Goal: Information Seeking & Learning: Learn about a topic

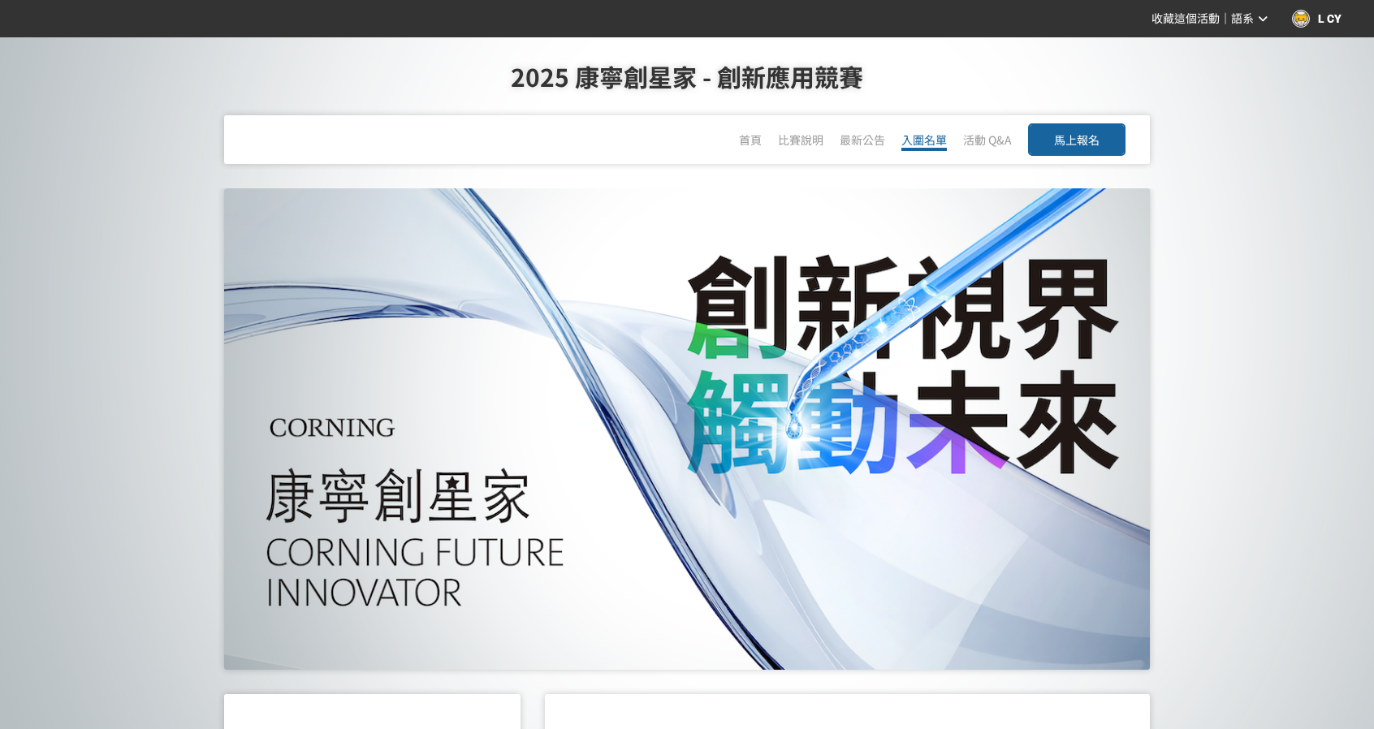
click at [935, 139] on link "入圍名單" at bounding box center [924, 141] width 45 height 19
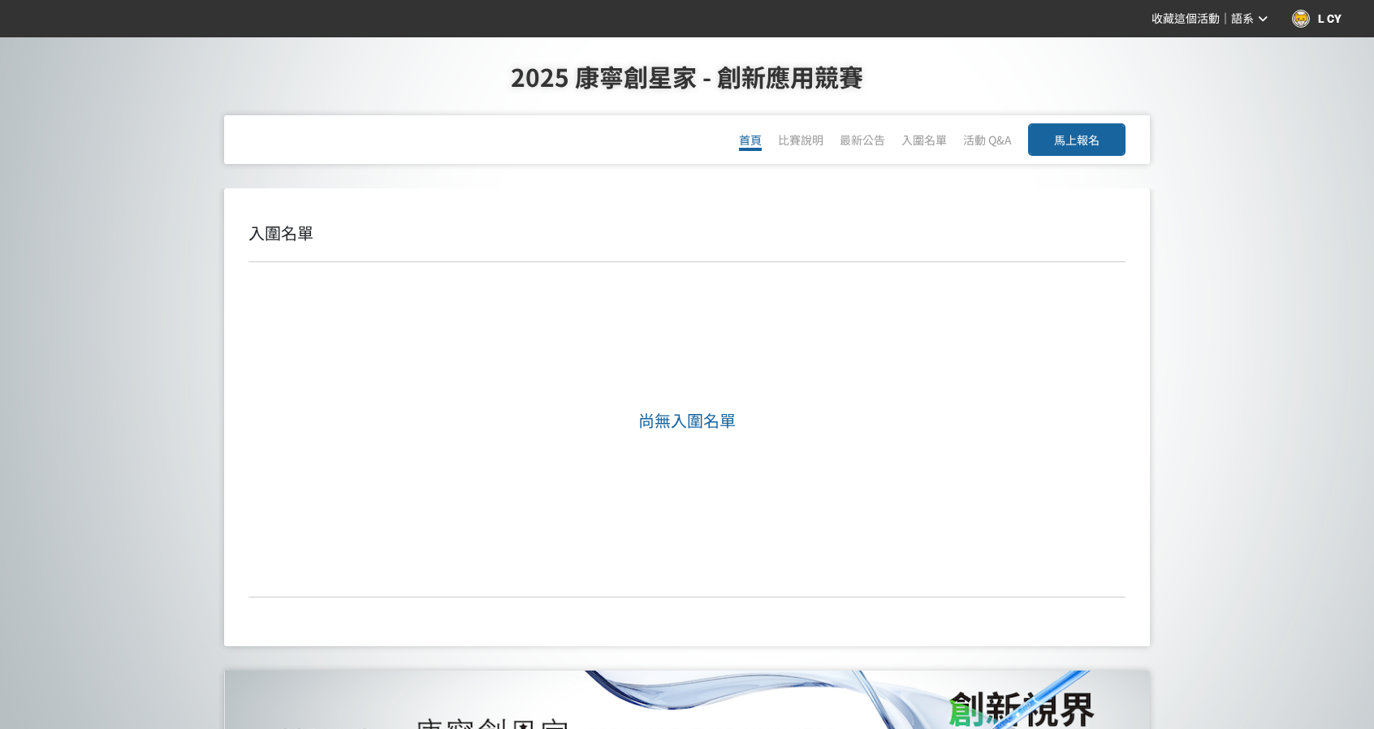
click at [754, 137] on span "首頁" at bounding box center [750, 140] width 23 height 16
click at [606, 79] on h1 "2025 康寧創星家 - 創新應用競賽" at bounding box center [686, 76] width 1309 height 78
click at [1327, 15] on div "L CY" at bounding box center [1317, 19] width 50 height 18
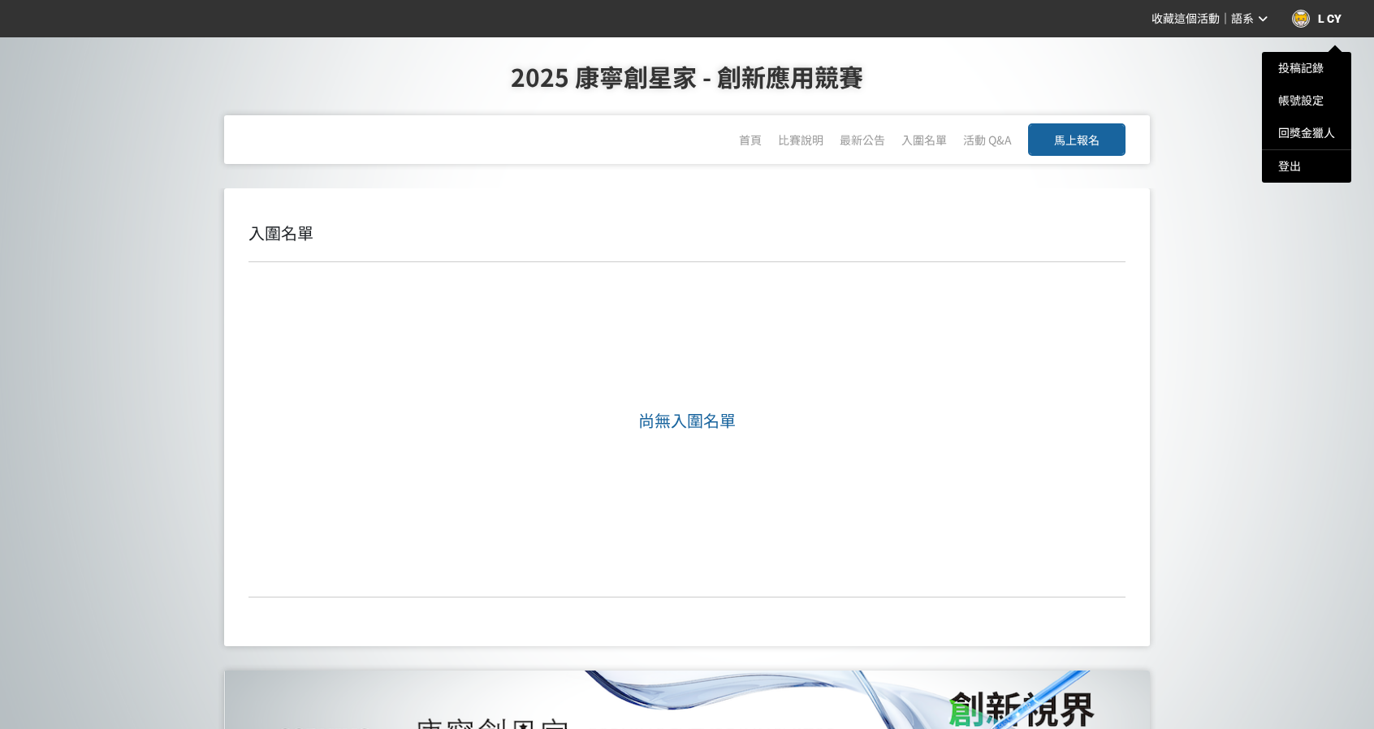
click at [1261, 255] on div at bounding box center [687, 364] width 1374 height 729
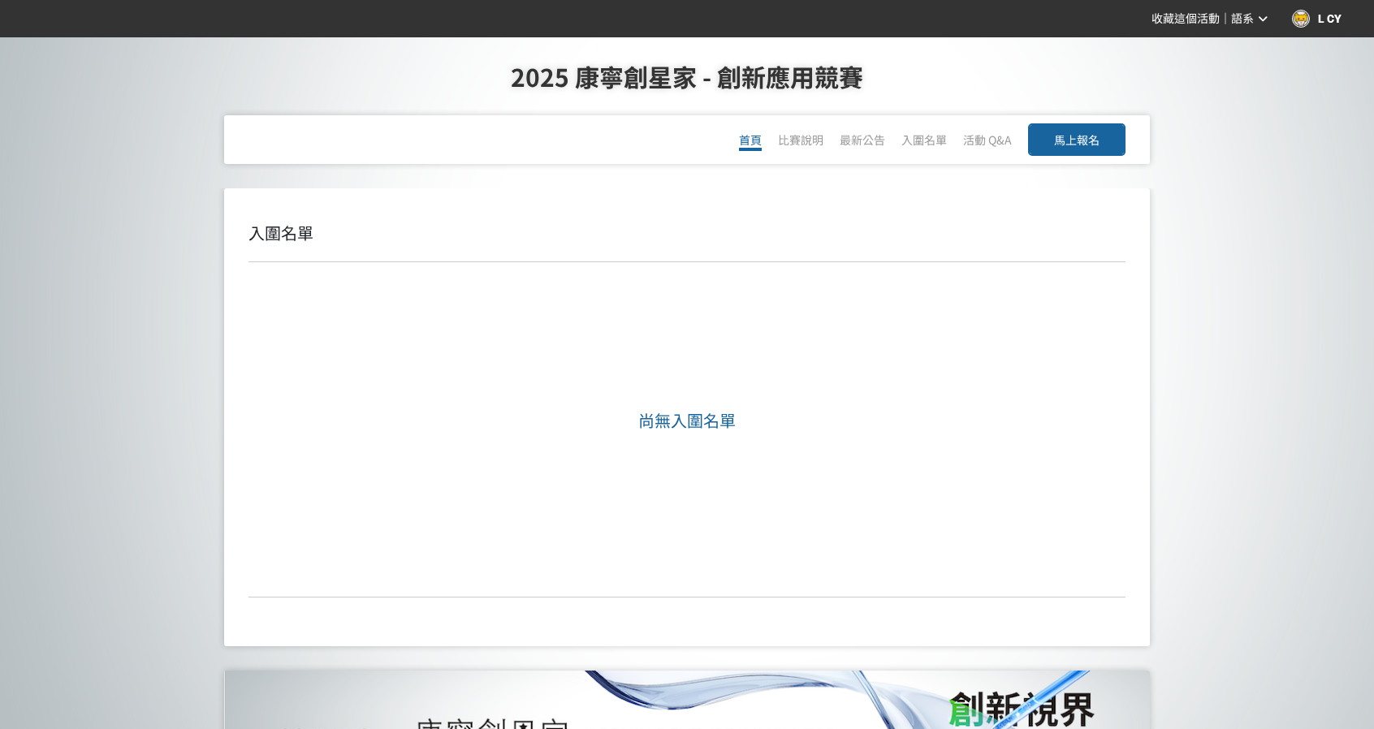
click at [744, 135] on span "首頁" at bounding box center [750, 140] width 23 height 16
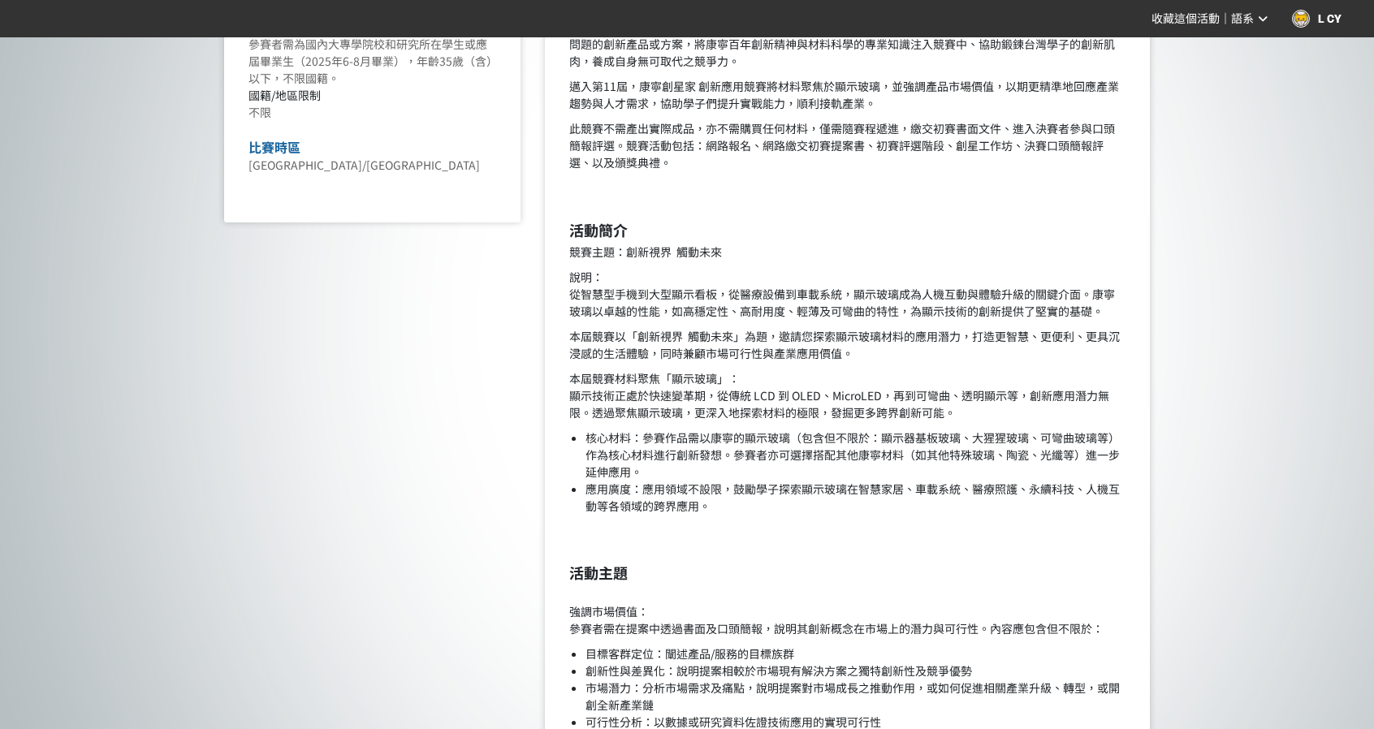
scroll to position [894, 0]
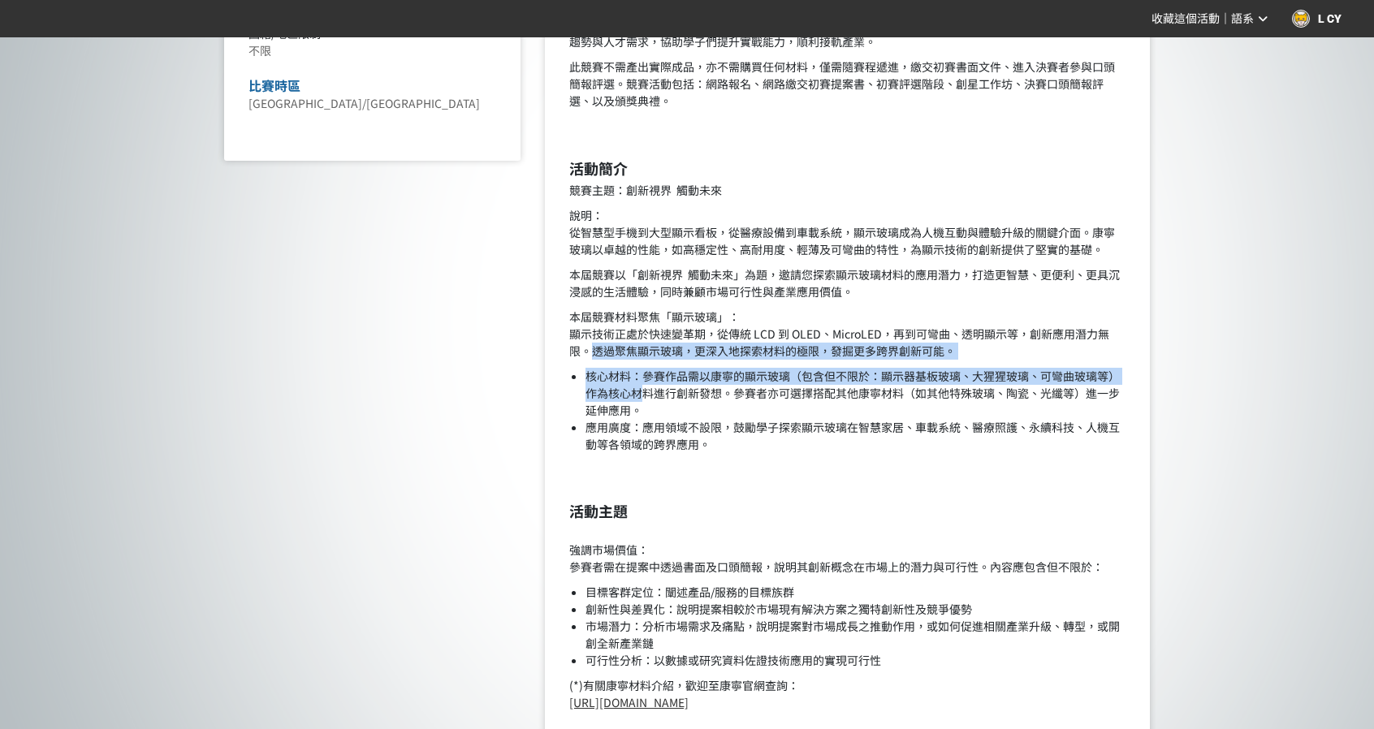
drag, startPoint x: 595, startPoint y: 345, endPoint x: 642, endPoint y: 399, distance: 71.4
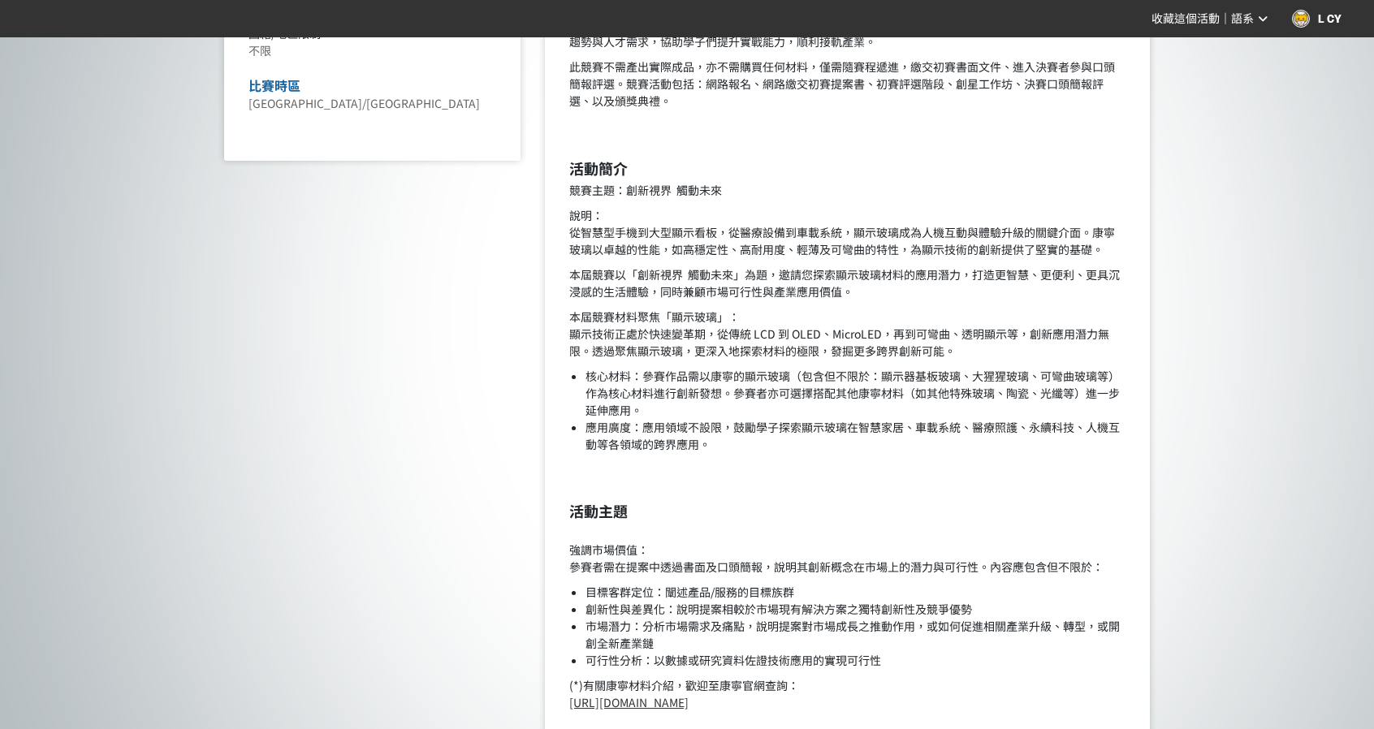
click at [669, 412] on li "核心材料：參賽作品需以康寧的顯示玻璃（包含但不限於：顯示器基板玻璃、大猩猩玻璃、可彎曲玻璃等）作為核心材料進行創新發想。參賽者亦可選擇搭配其他康寧材料（如其他…" at bounding box center [856, 393] width 540 height 51
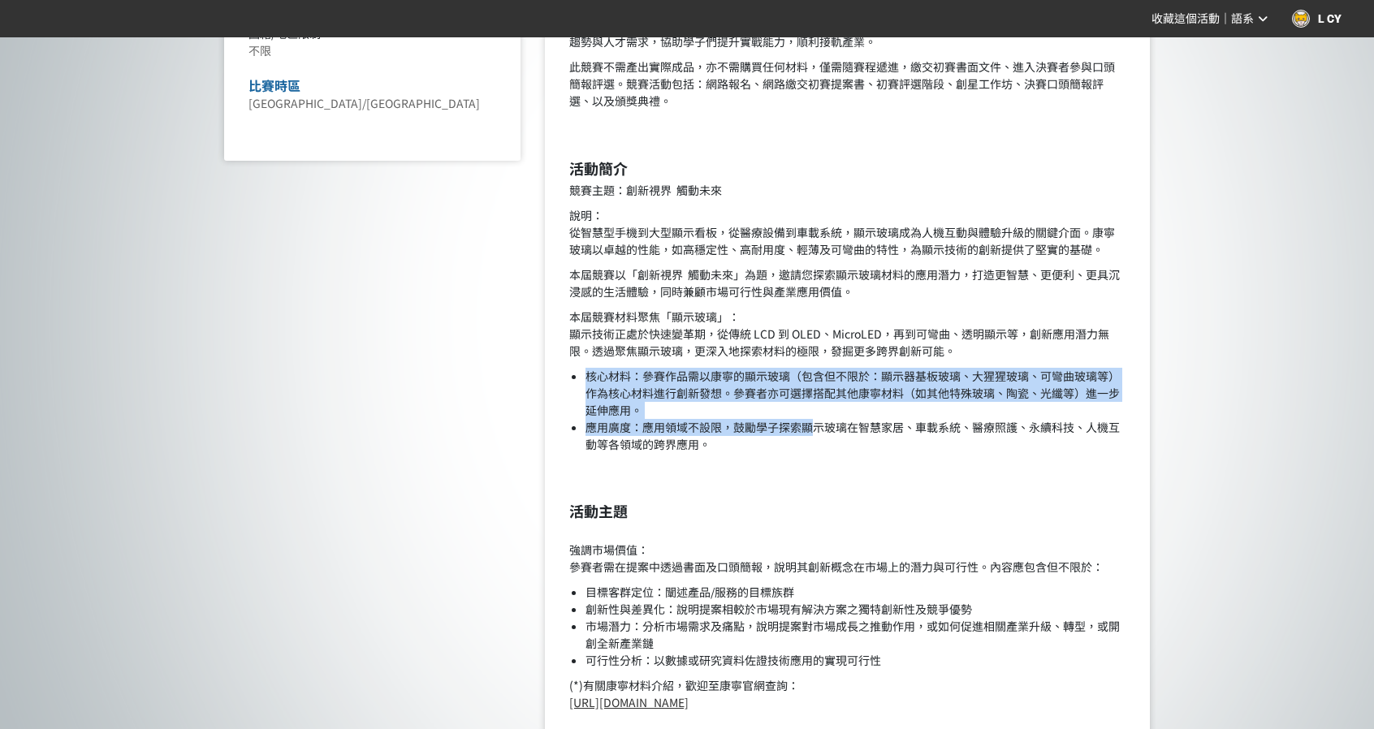
drag, startPoint x: 578, startPoint y: 378, endPoint x: 817, endPoint y: 428, distance: 244.9
click at [817, 428] on ul "核心材料：參賽作品需以康寧的顯示玻璃（包含但不限於：顯示器基板玻璃、大猩猩玻璃、可彎曲玻璃等）作為核心材料進行創新發想。參賽者亦可選擇搭配其他康寧材料（如其他…" at bounding box center [847, 410] width 556 height 85
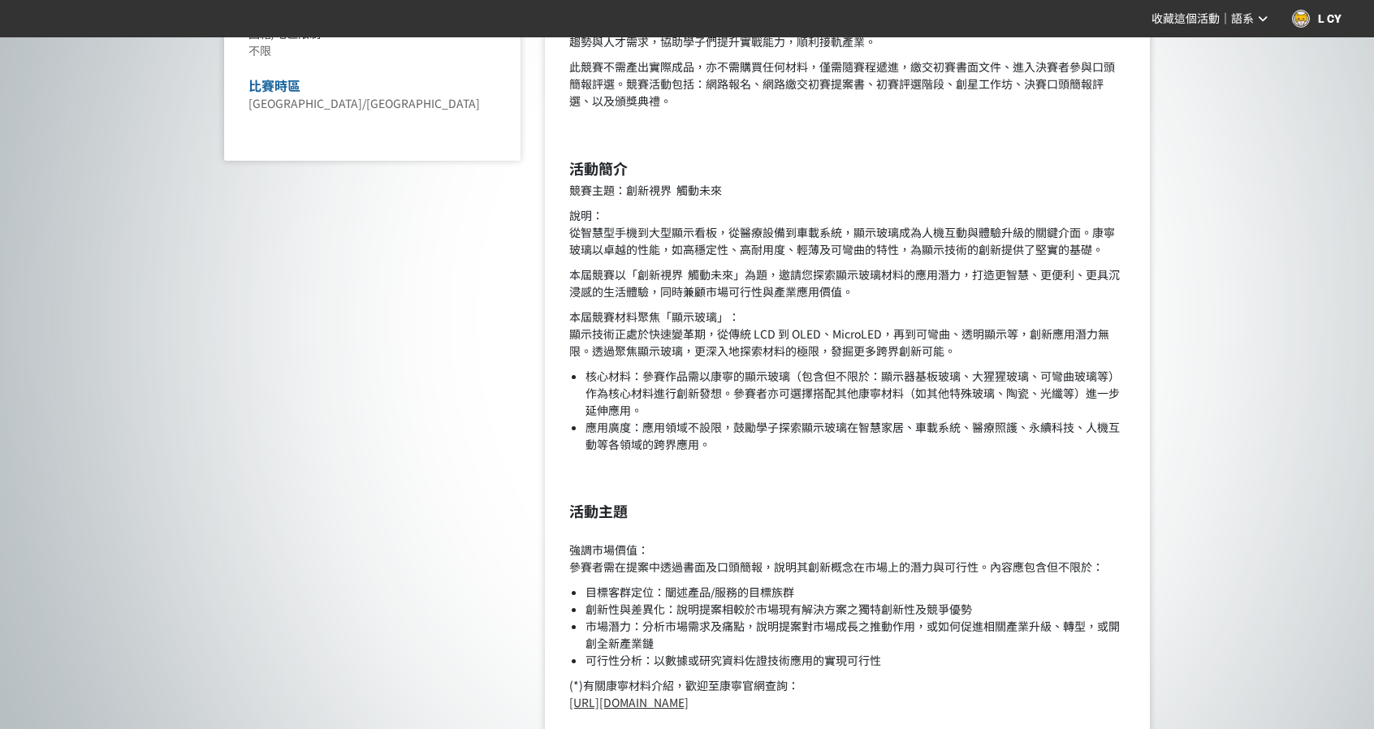
click at [803, 475] on h2 at bounding box center [847, 479] width 556 height 18
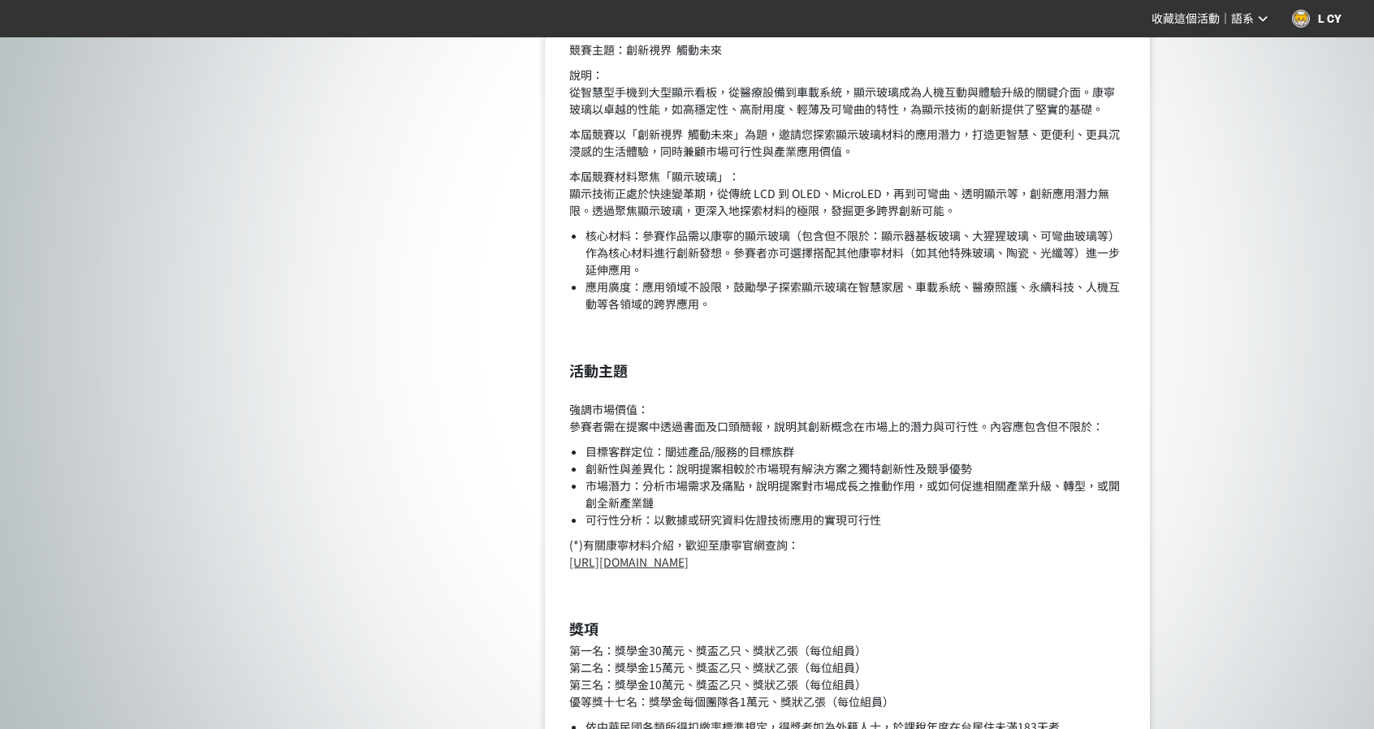
scroll to position [1056, 0]
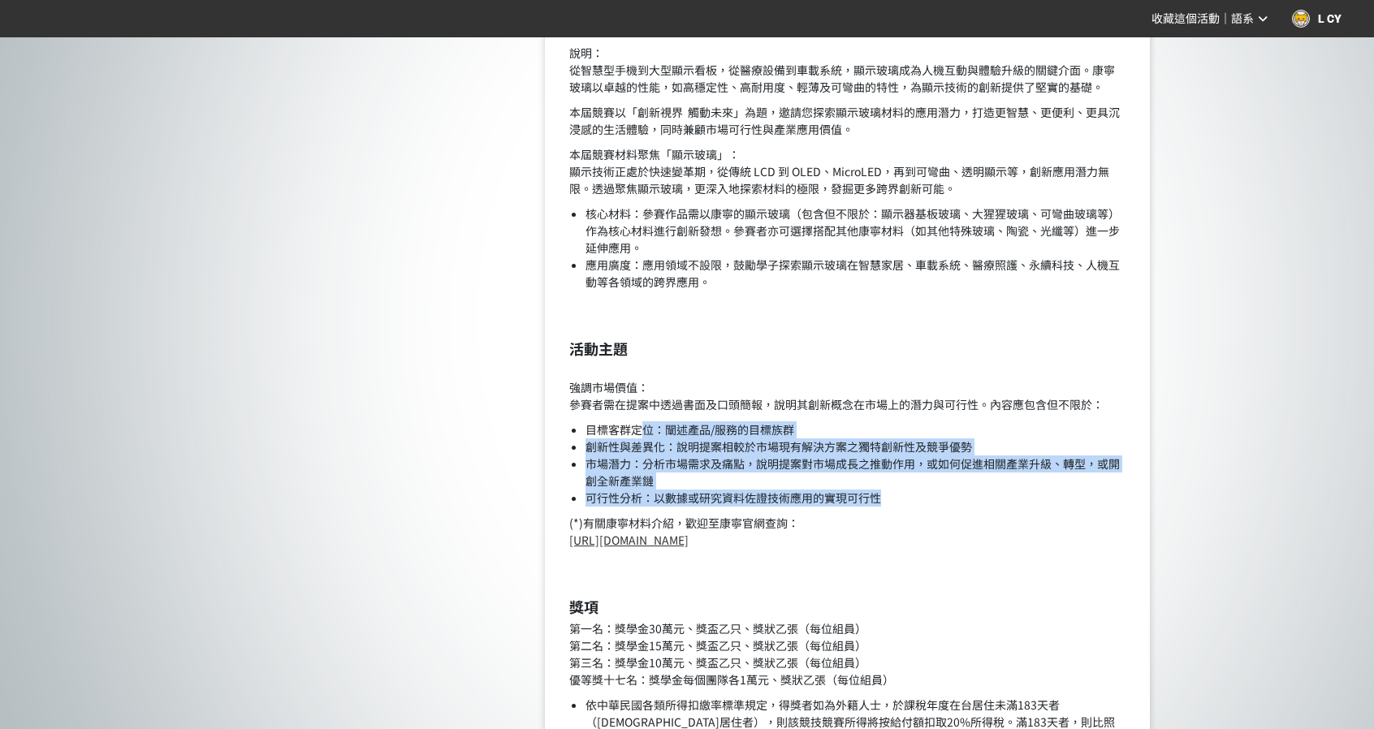
drag, startPoint x: 646, startPoint y: 426, endPoint x: 889, endPoint y: 488, distance: 250.6
click at [885, 491] on ul "目標客群定位：闡述產品/服務的目標族群 創新性與差異化：說明提案相較於市場現有解決方案之獨特創新性及競爭優勢 市場潛力：分析市場需求及痛點，說明提案對市場成長…" at bounding box center [847, 464] width 556 height 85
click at [970, 483] on li "市場潛力：分析市場需求及痛點，說明提案對市場成長之推動作用，或如何促進相關產業升級、轉型，或開創全新產業鏈" at bounding box center [856, 473] width 540 height 34
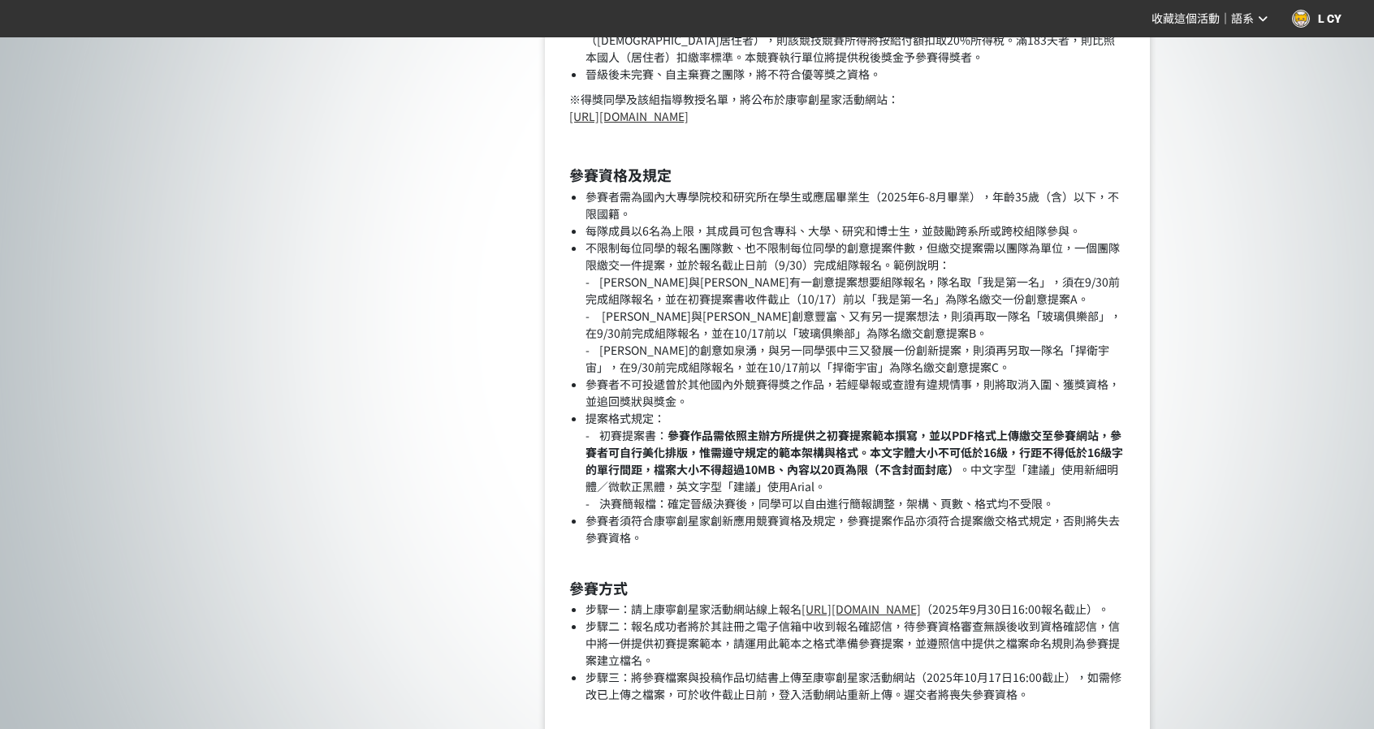
scroll to position [1950, 0]
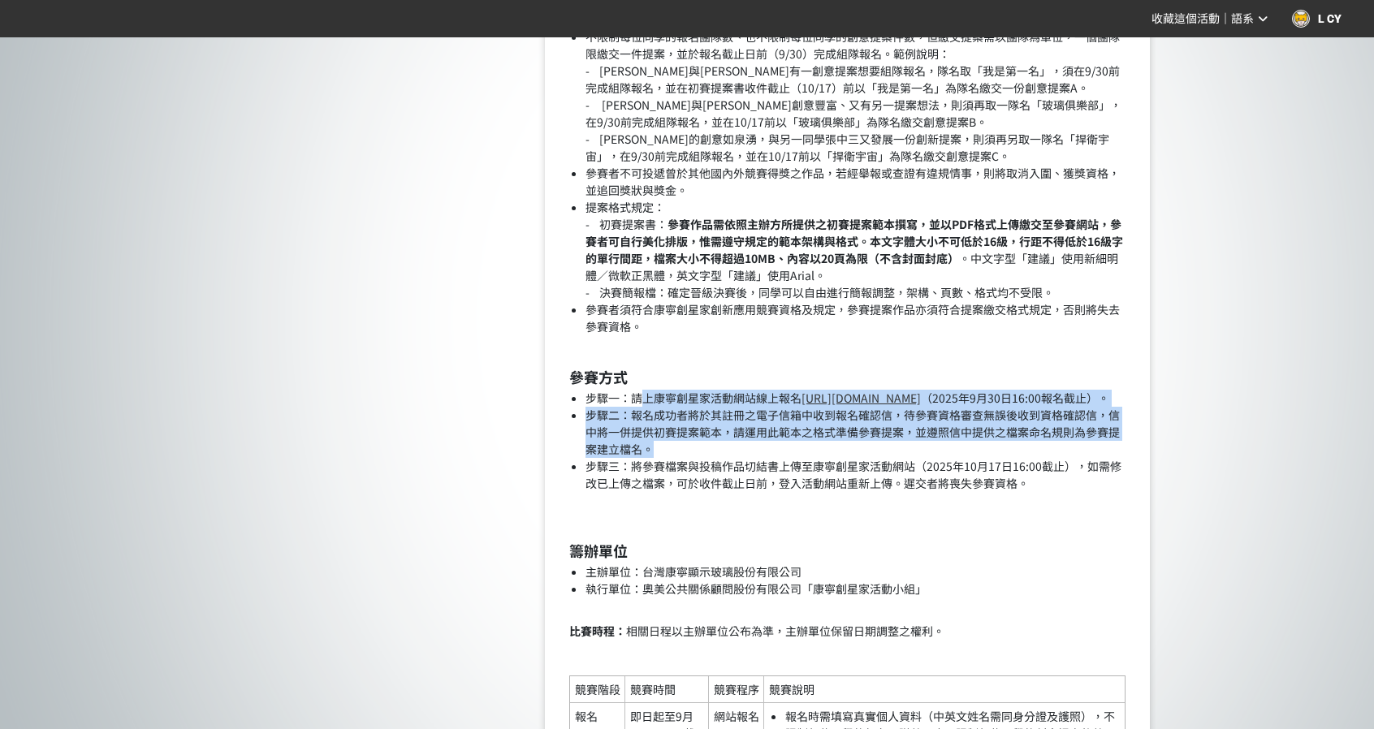
drag, startPoint x: 645, startPoint y: 391, endPoint x: 712, endPoint y: 473, distance: 105.7
click at [710, 473] on ul "步驟一：請上康寧創星家活動網站線上報名 https://corninginnovator.bhuntr.com/ （2025年9月30日16:00報名截止）。…" at bounding box center [847, 441] width 556 height 102
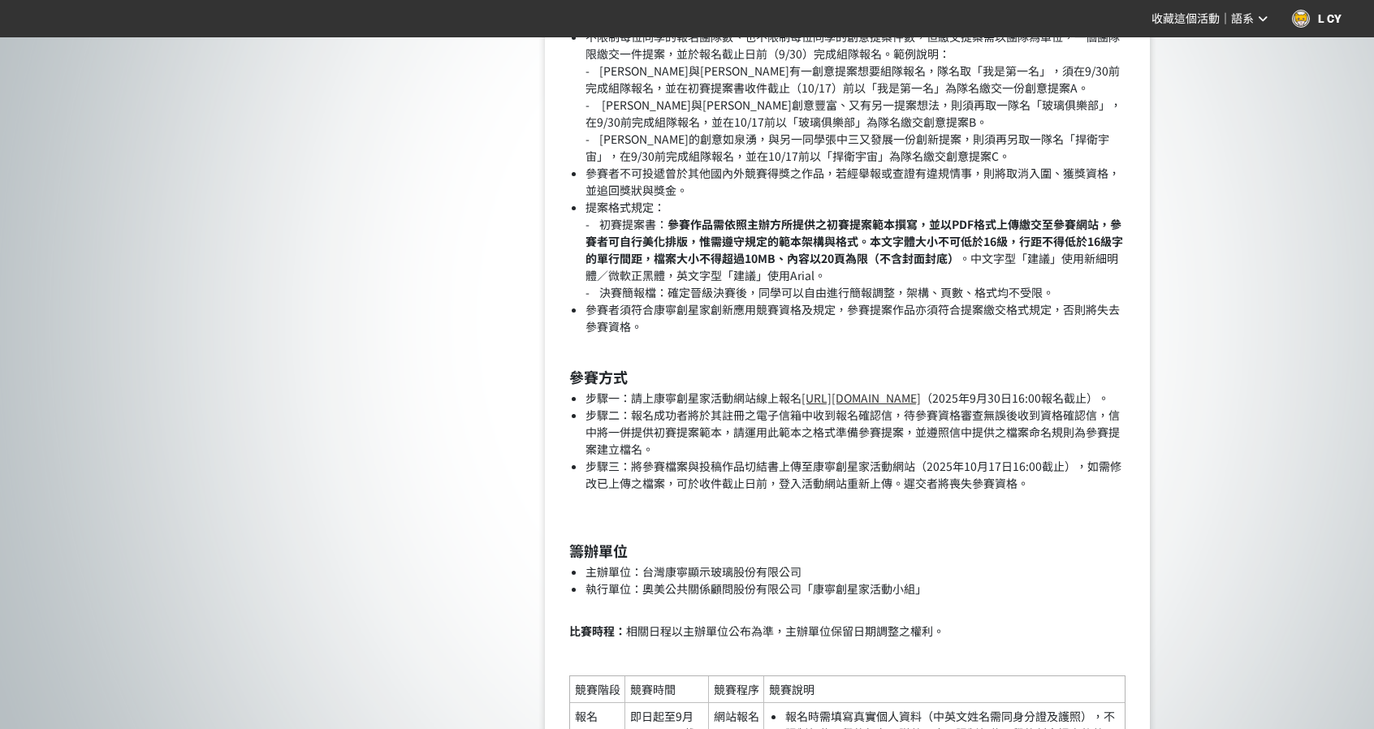
click at [797, 480] on li "步驟三：將參賽檔案與投稿作品切結書上傳至康寧創星家活動網站（2025年10月17日16:00截止），如需修改已上傳之檔案，可於收件截止日前，登入活動網站重新上…" at bounding box center [856, 475] width 540 height 34
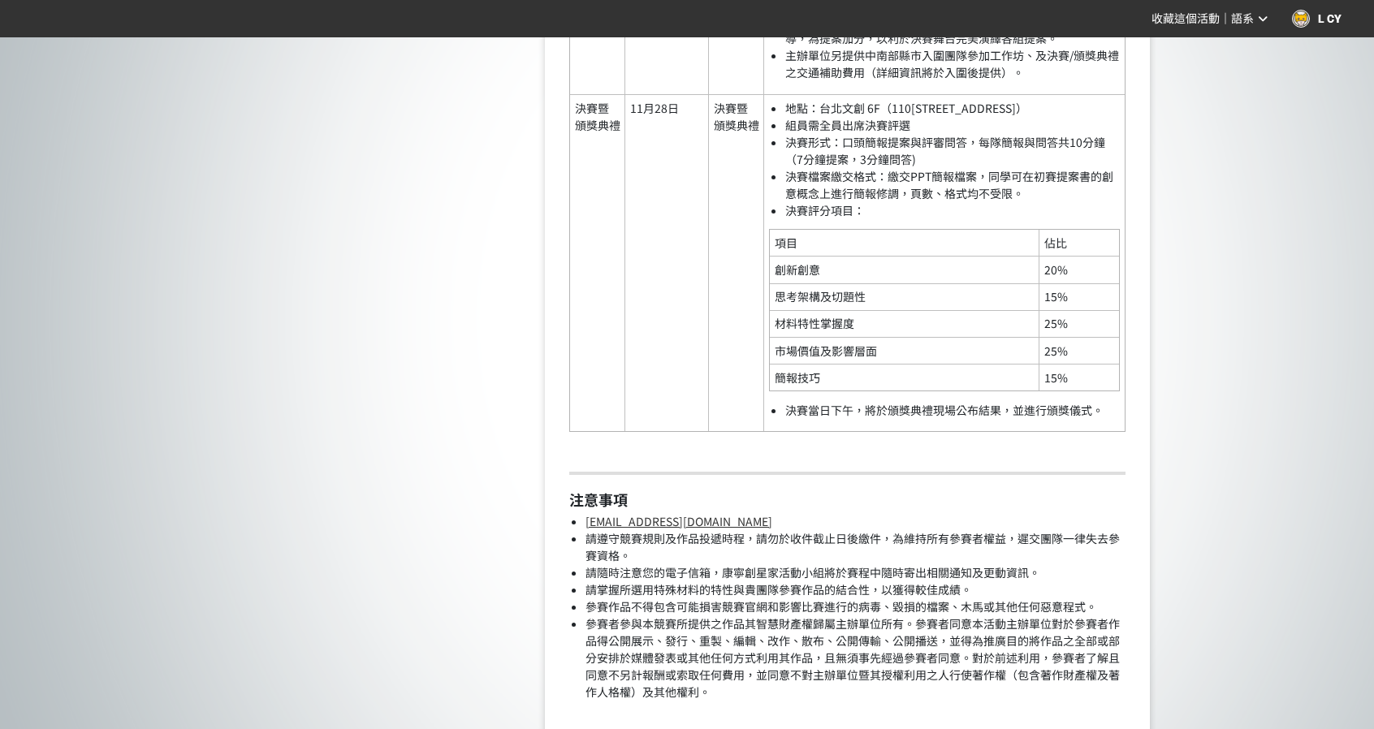
scroll to position [3655, 0]
